Goal: Use online tool/utility: Utilize a website feature to perform a specific function

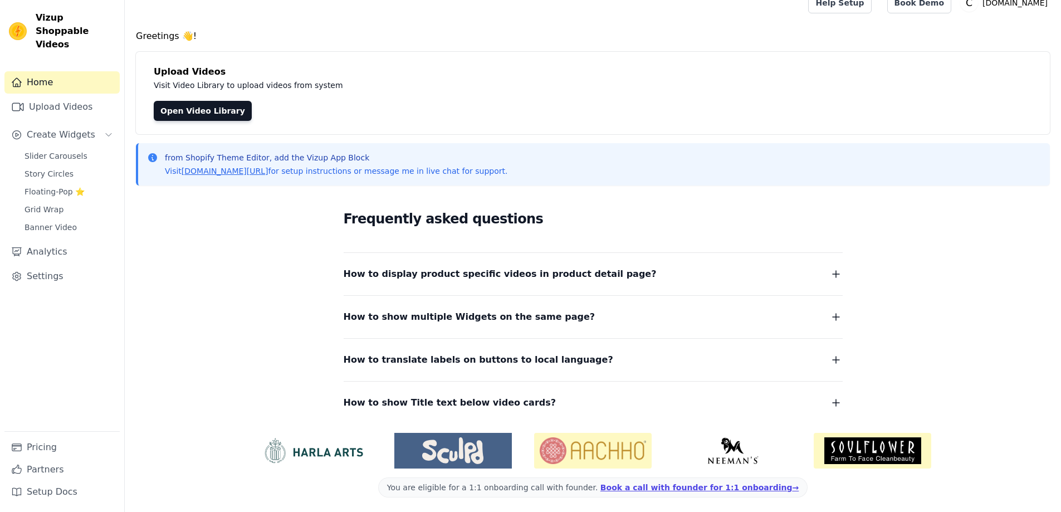
scroll to position [18, 0]
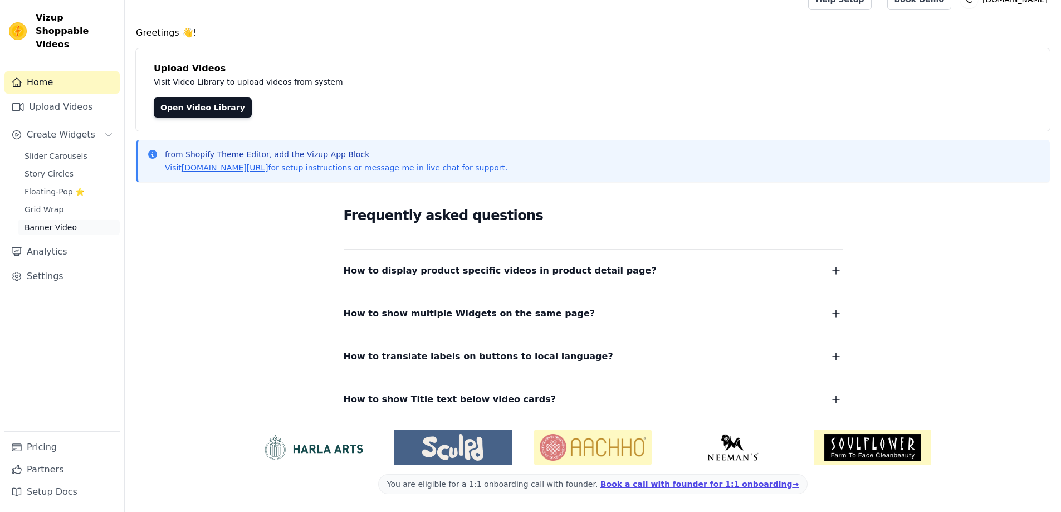
click at [56, 222] on span "Banner Video" at bounding box center [51, 227] width 52 height 11
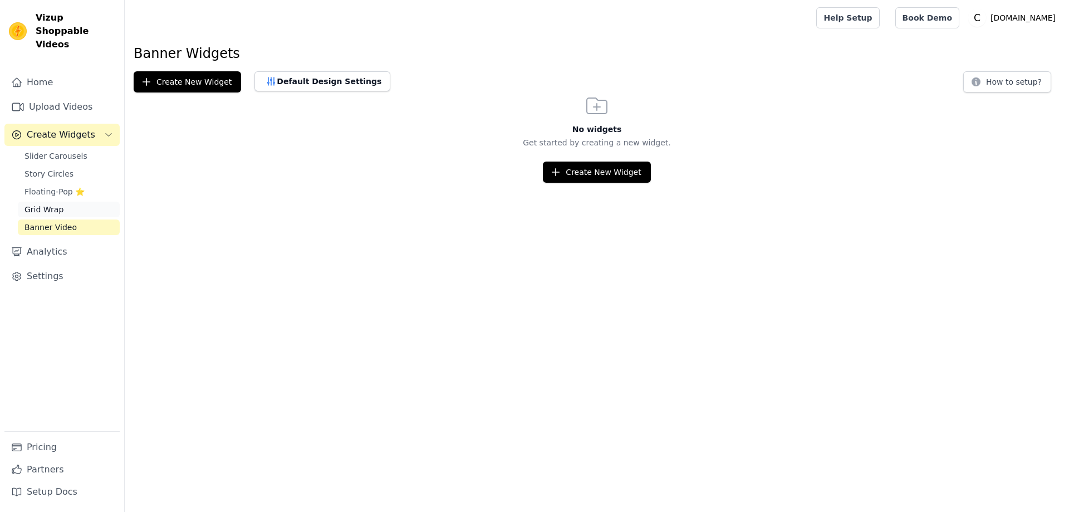
click at [45, 202] on link "Grid Wrap" at bounding box center [69, 210] width 102 height 16
click at [45, 186] on span "Floating-Pop ⭐" at bounding box center [55, 191] width 60 height 11
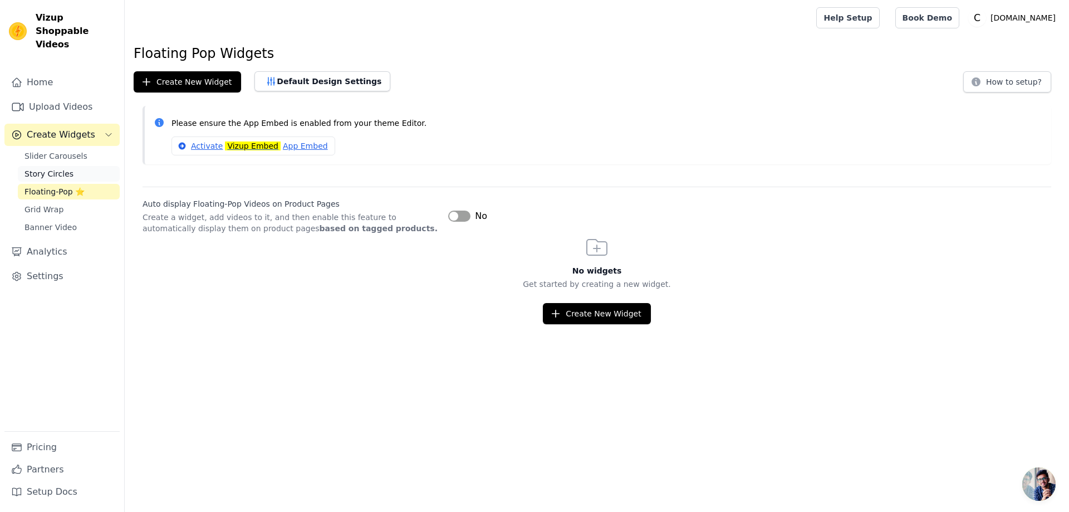
click at [54, 168] on span "Story Circles" at bounding box center [49, 173] width 49 height 11
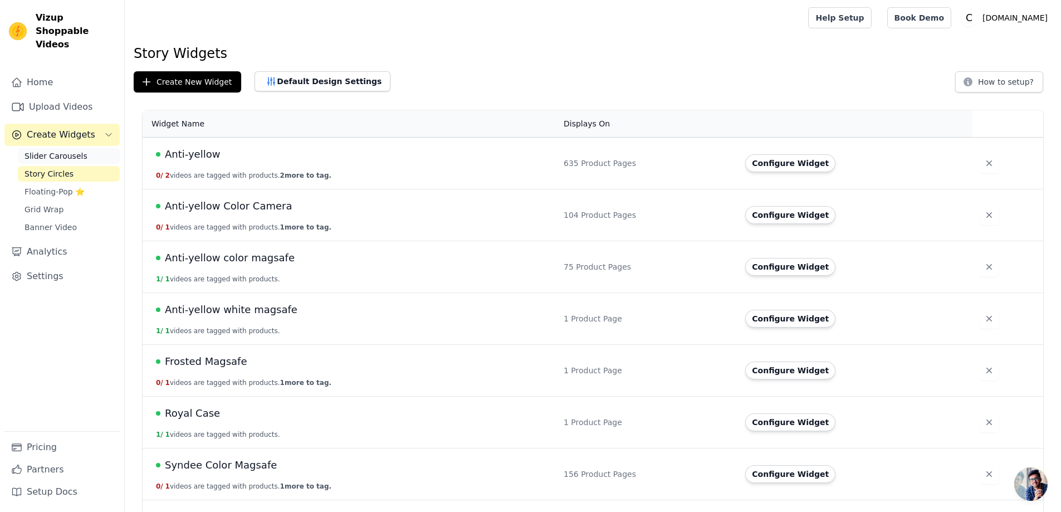
click at [60, 150] on span "Slider Carousels" at bounding box center [56, 155] width 63 height 11
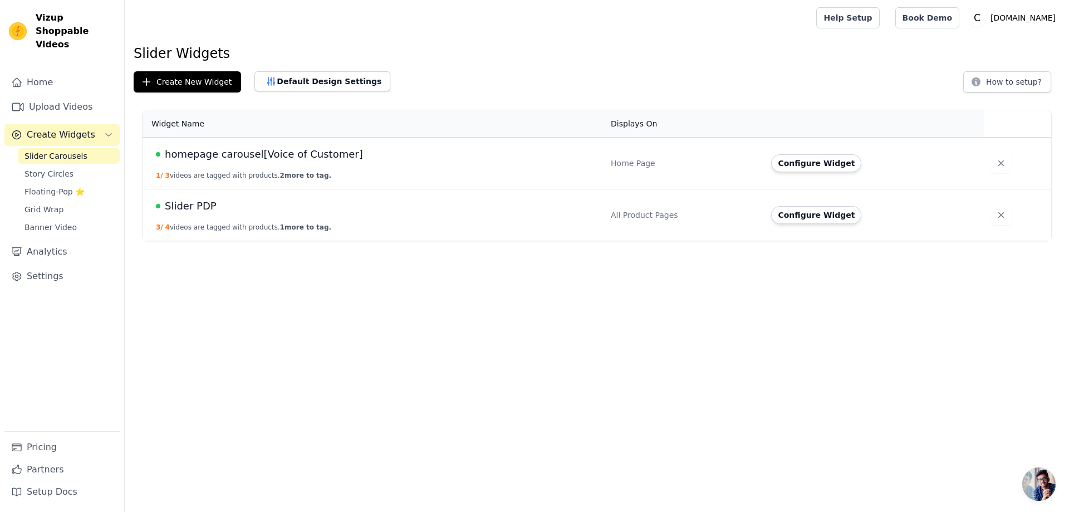
click at [228, 164] on td "homepage carousel[Voice of Customer] 1 / 3 videos are tagged with products. 2 m…" at bounding box center [374, 164] width 462 height 52
click at [344, 161] on div "homepage carousel[Voice of Customer]" at bounding box center [377, 154] width 442 height 16
click at [304, 154] on span "homepage carousel[Voice of Customer]" at bounding box center [264, 154] width 198 height 16
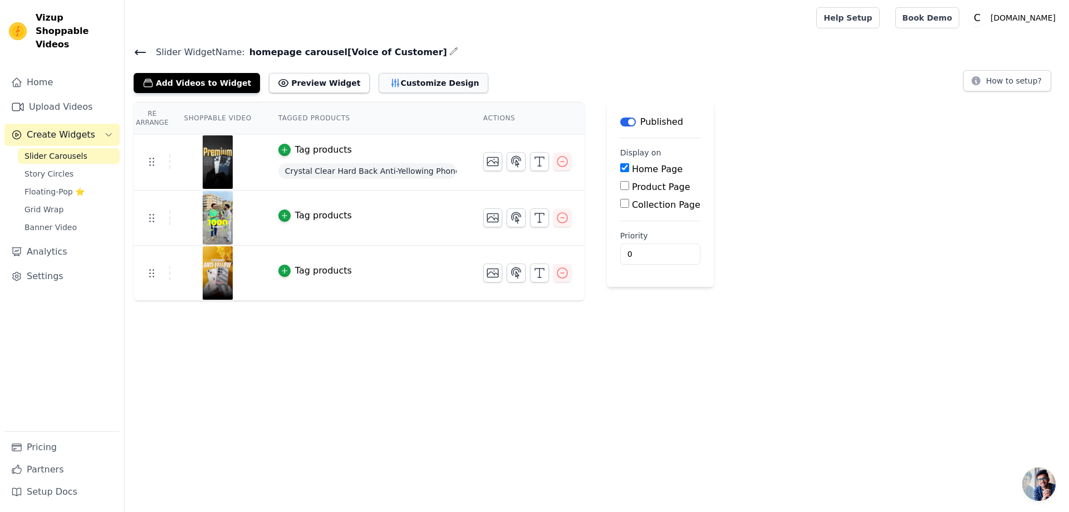
click at [400, 86] on button "Customize Design" at bounding box center [434, 83] width 110 height 20
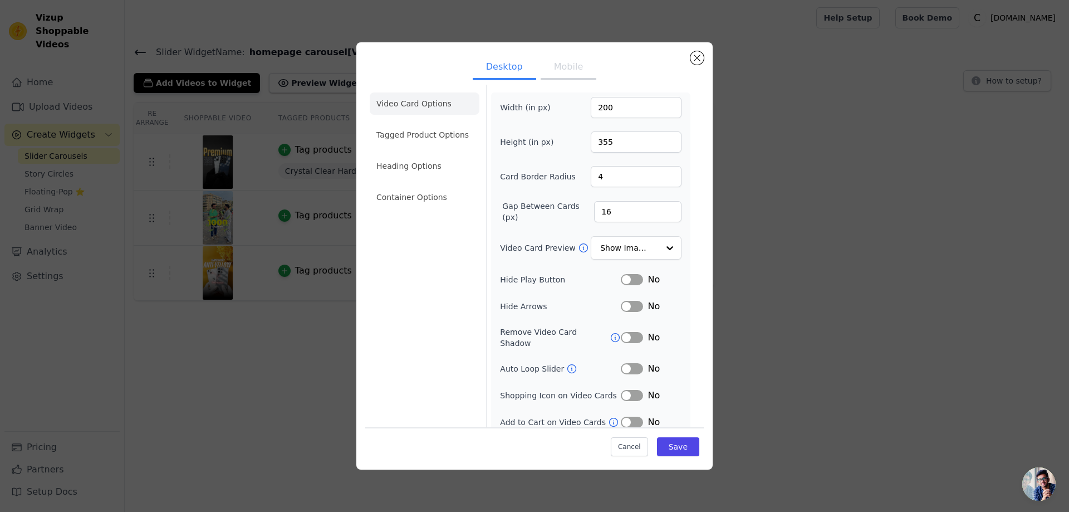
scroll to position [4, 0]
click at [704, 58] on div "Desktop Mobile Video Card Options Tagged Product Options Heading Options Contai…" at bounding box center [534, 255] width 356 height 427
click at [697, 57] on button "Close modal" at bounding box center [697, 57] width 13 height 13
